Goal: Information Seeking & Learning: Check status

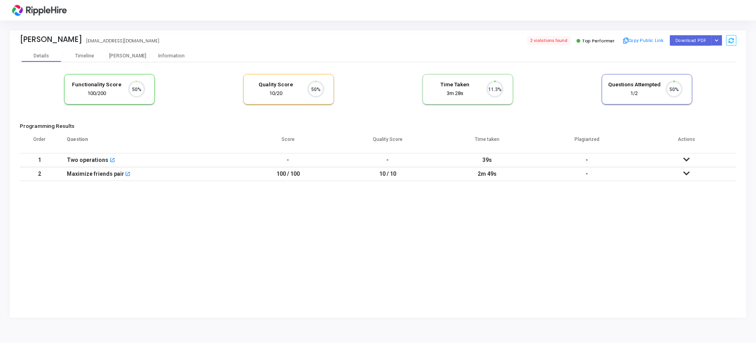
scroll to position [17, 20]
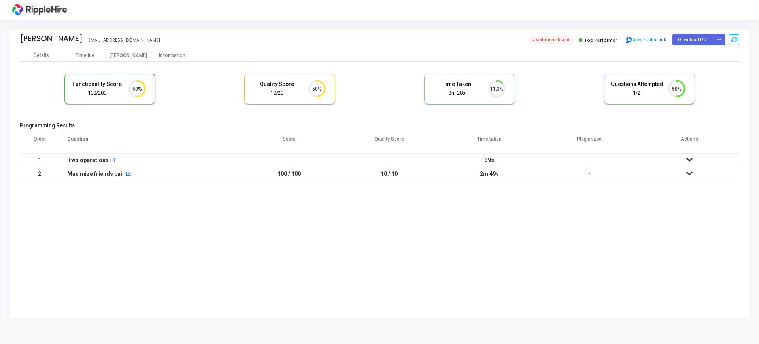
click at [285, 176] on td "100 / 100" at bounding box center [289, 174] width 100 height 14
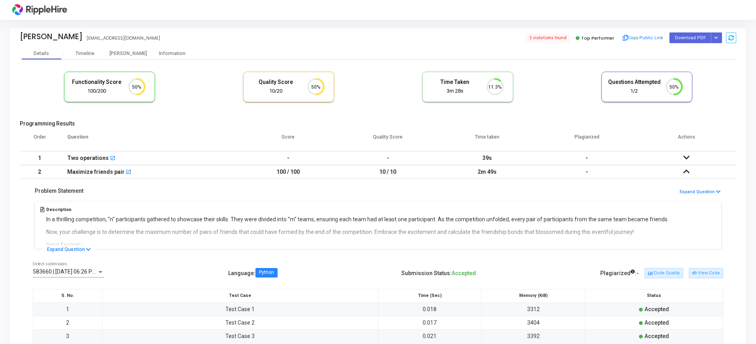
scroll to position [0, 0]
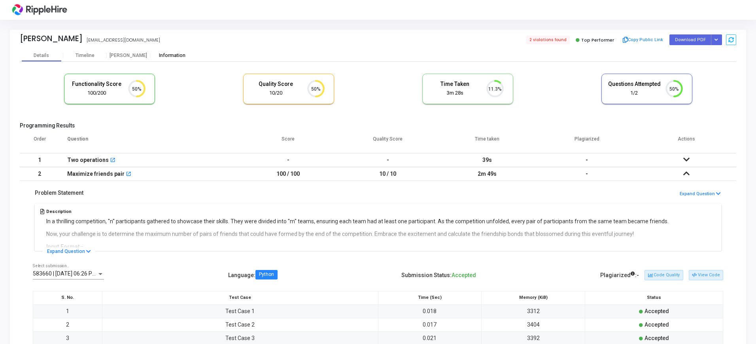
click at [173, 56] on div "Information" at bounding box center [172, 56] width 44 height 6
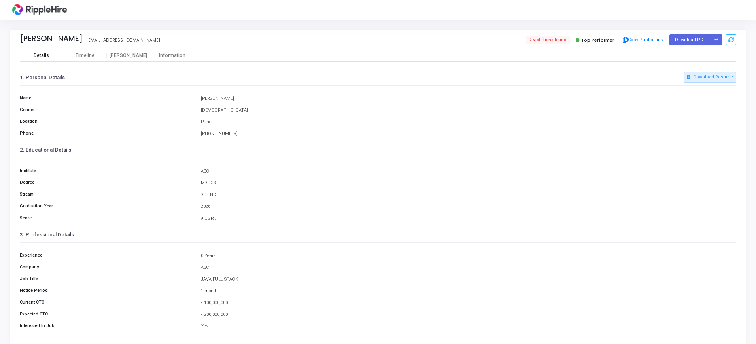
click at [44, 55] on div "Details" at bounding box center [41, 56] width 15 height 6
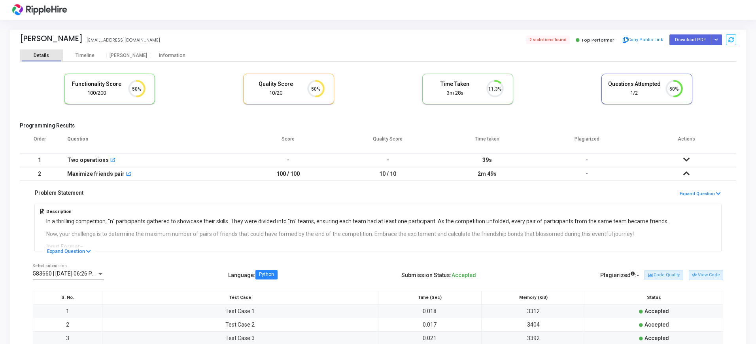
scroll to position [4, 4]
click at [140, 94] on icon "50%" at bounding box center [134, 89] width 23 height 21
click at [141, 95] on icon at bounding box center [141, 88] width 8 height 15
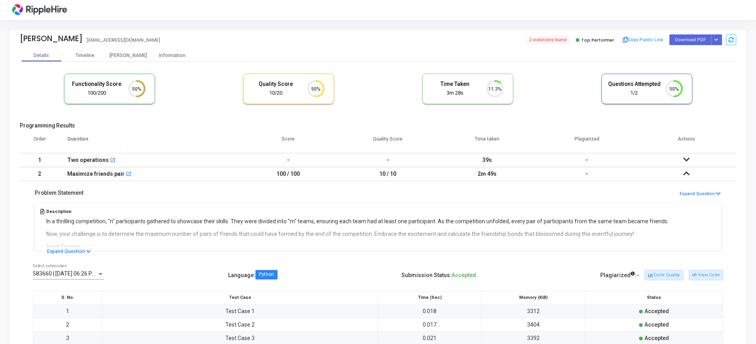
click at [683, 172] on td at bounding box center [687, 174] width 100 height 14
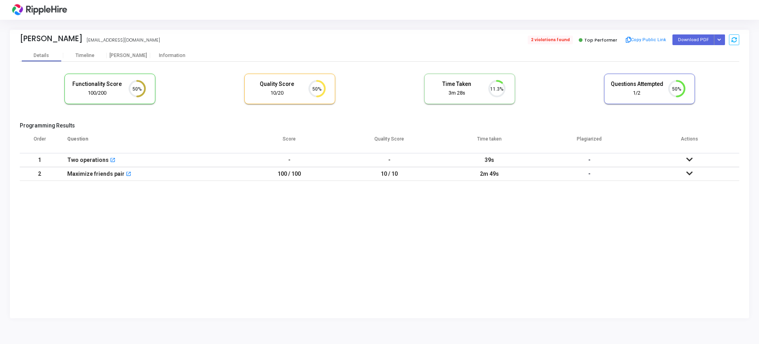
click at [554, 40] on span "2 violations found" at bounding box center [550, 40] width 45 height 9
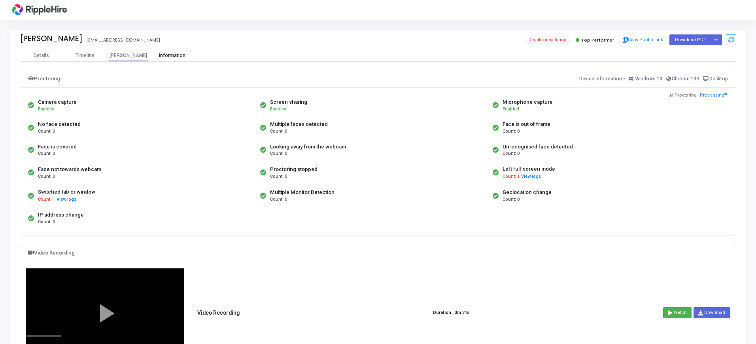
click at [167, 53] on div "Information" at bounding box center [172, 56] width 44 height 6
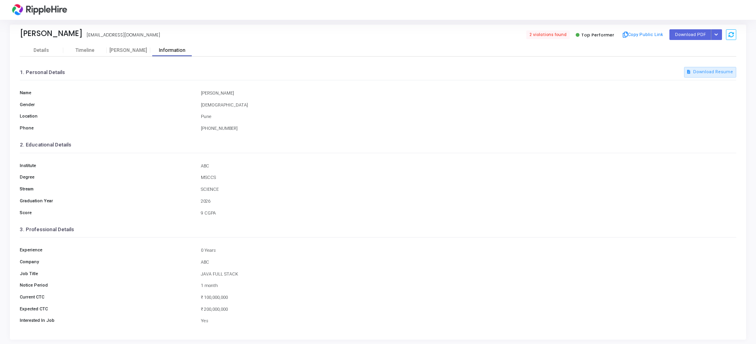
scroll to position [9, 0]
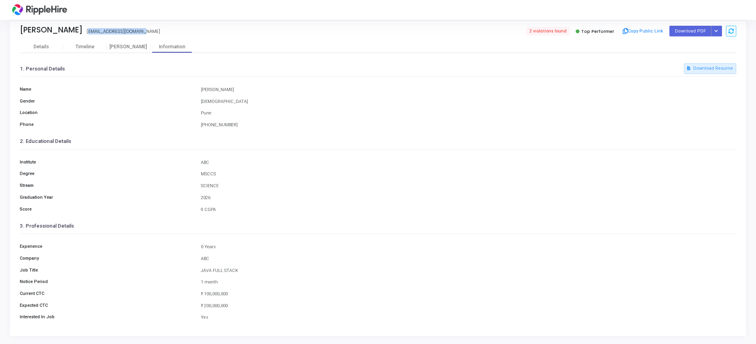
drag, startPoint x: 35, startPoint y: 31, endPoint x: 100, endPoint y: 38, distance: 64.9
click at [100, 38] on div "Raj rajjkadm58@yopmail.com 2 violations found Top Performer Copy Public Link Do…" at bounding box center [378, 31] width 717 height 20
copy div "rajjkadm58@yopmail.com"
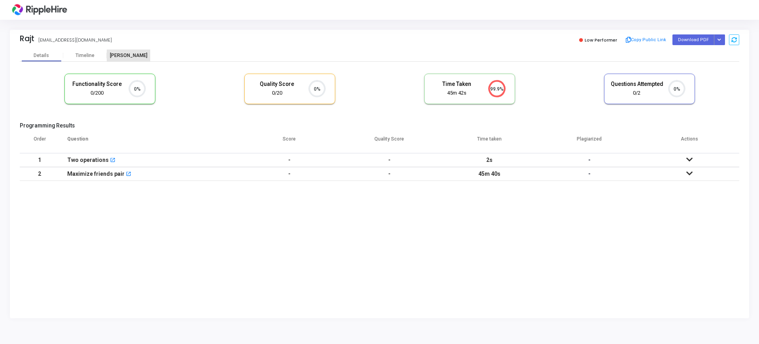
click at [136, 59] on div "[PERSON_NAME]" at bounding box center [129, 55] width 44 height 12
